Goal: Transaction & Acquisition: Download file/media

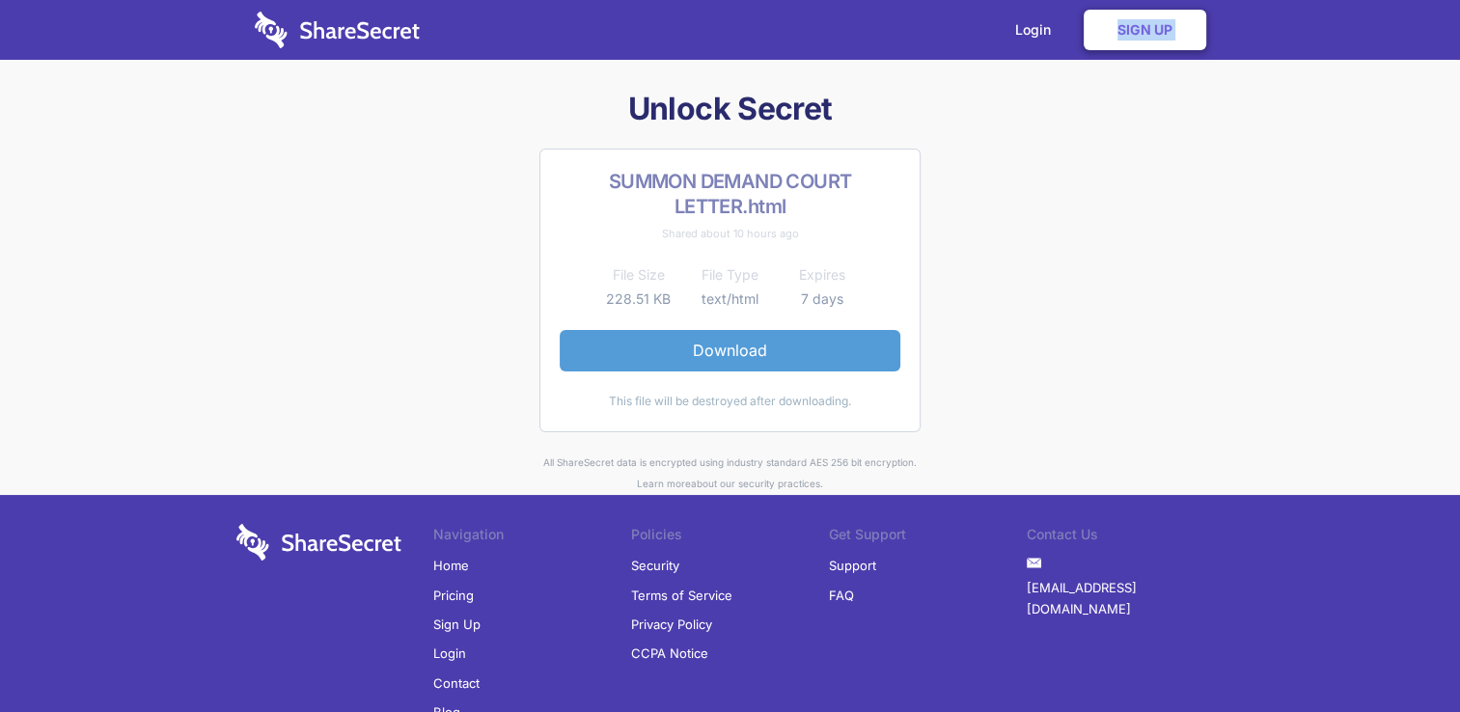
click at [683, 349] on link "Download" at bounding box center [730, 350] width 341 height 41
click at [718, 339] on link "Download" at bounding box center [730, 350] width 341 height 41
click at [828, 341] on link "Download" at bounding box center [730, 350] width 341 height 41
